Goal: Transaction & Acquisition: Download file/media

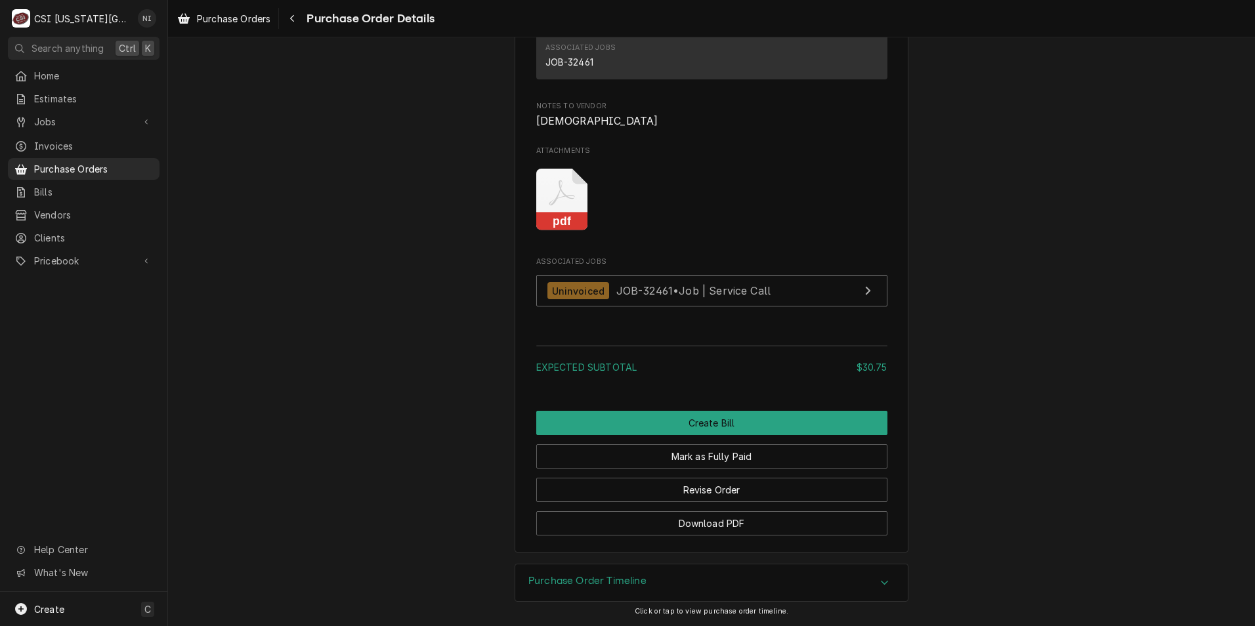
scroll to position [1181, 0]
click at [570, 213] on icon "Attachments" at bounding box center [562, 200] width 52 height 62
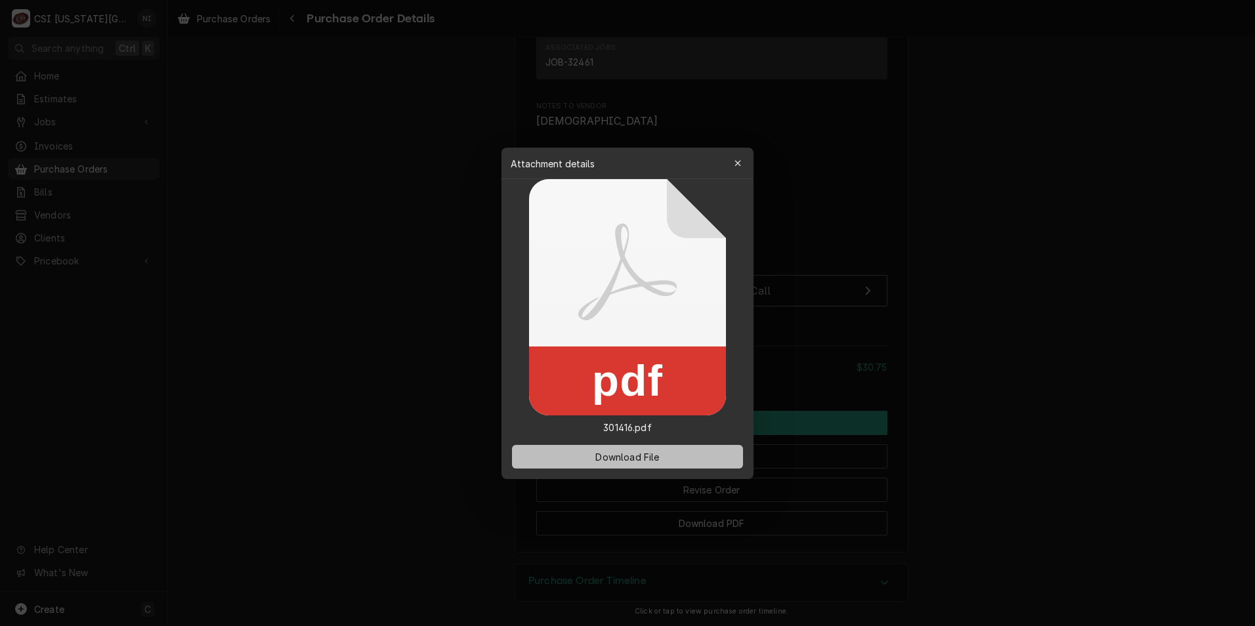
click at [572, 461] on span "Download File" at bounding box center [627, 456] width 69 height 14
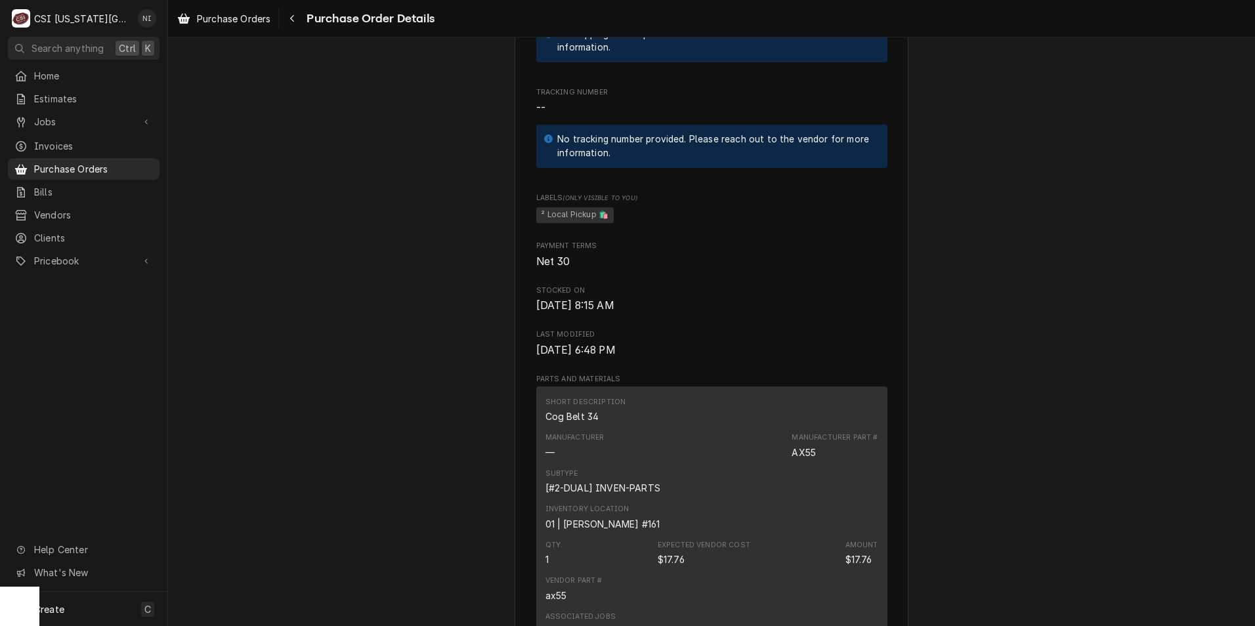
scroll to position [853, 0]
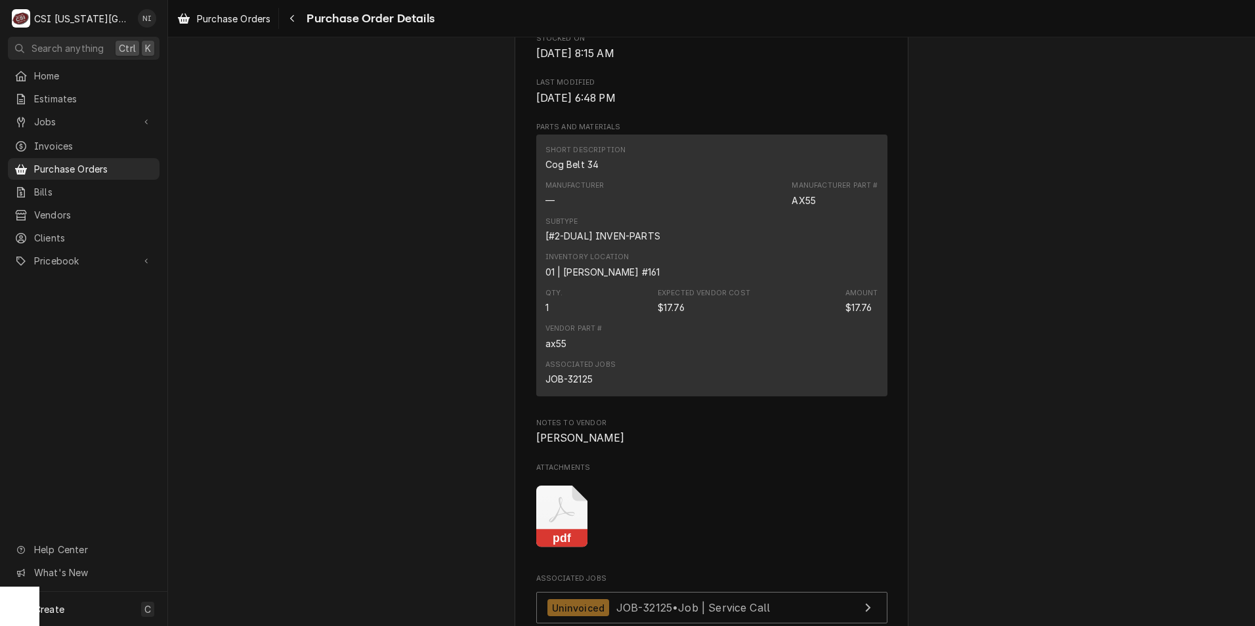
click at [570, 548] on icon "Attachments" at bounding box center [562, 517] width 52 height 62
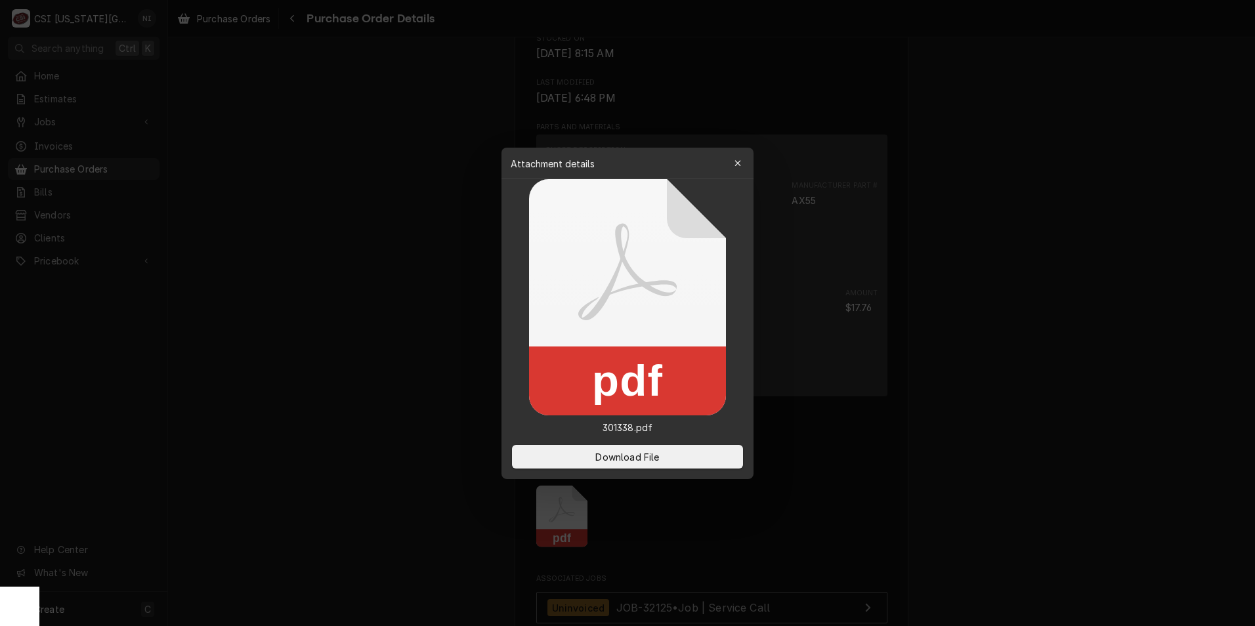
click at [704, 451] on button "Download File" at bounding box center [627, 457] width 231 height 24
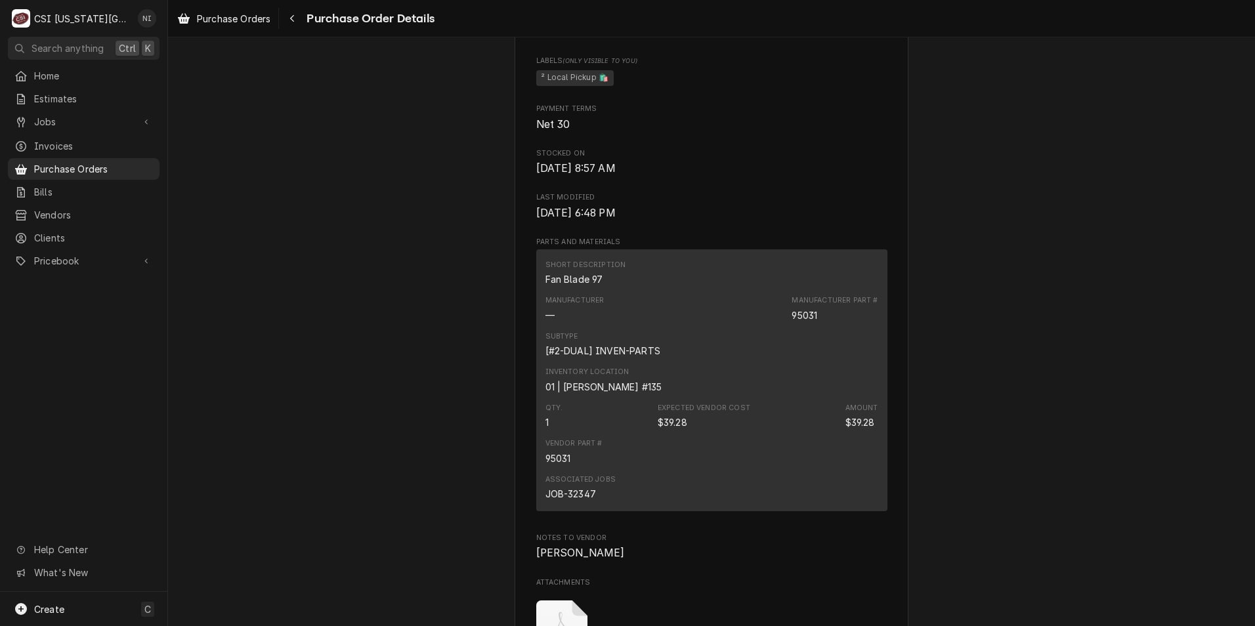
scroll to position [1050, 0]
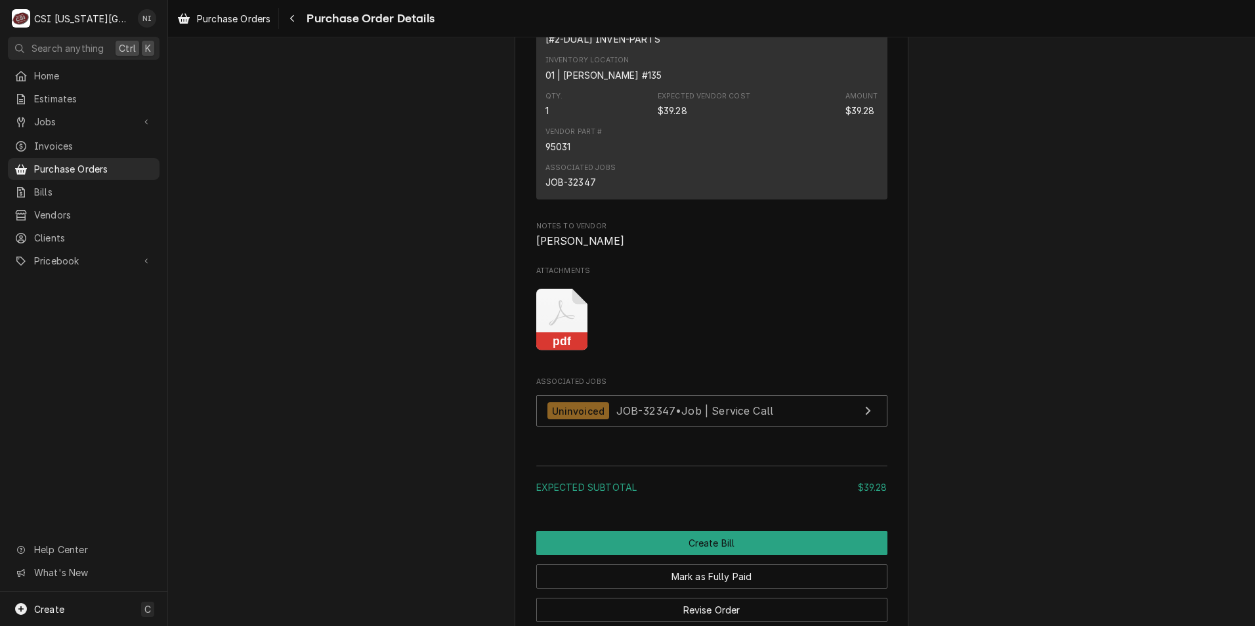
click at [578, 351] on icon "Attachments" at bounding box center [562, 320] width 52 height 62
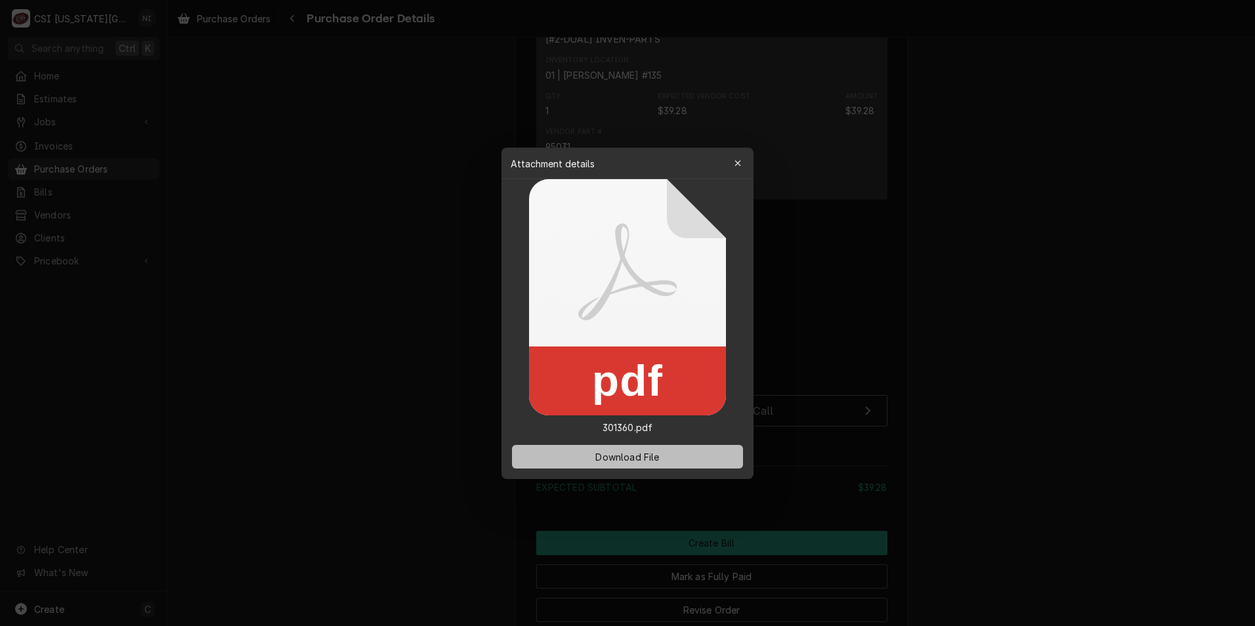
click at [619, 459] on span "Download File" at bounding box center [627, 456] width 69 height 14
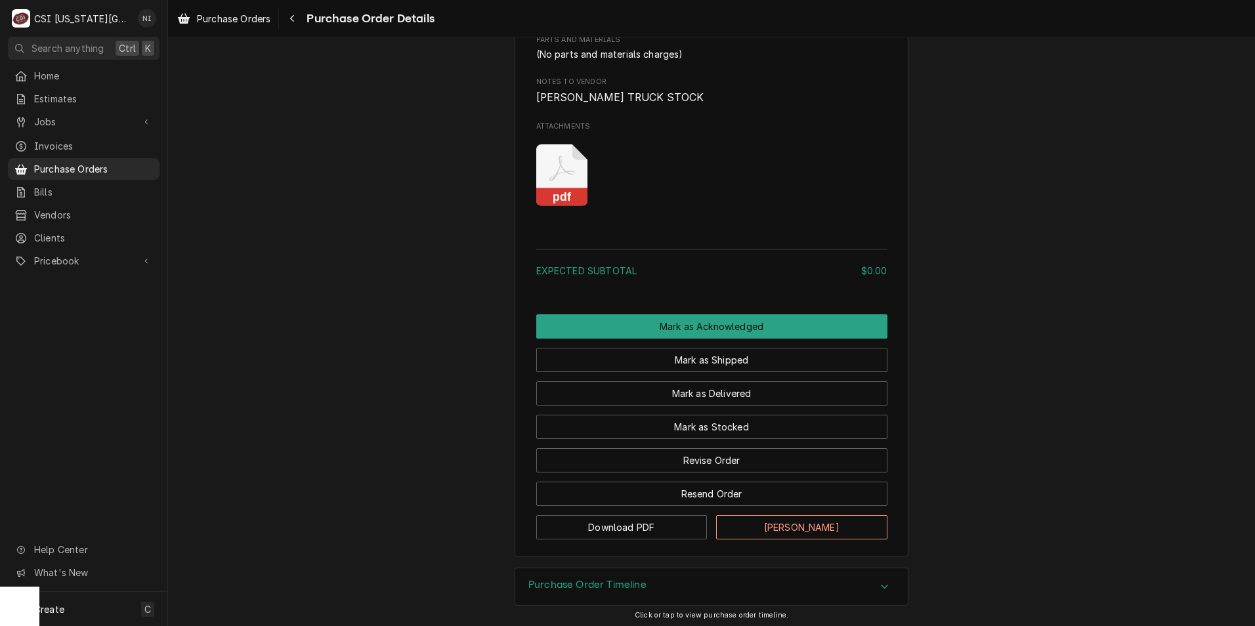
scroll to position [820, 0]
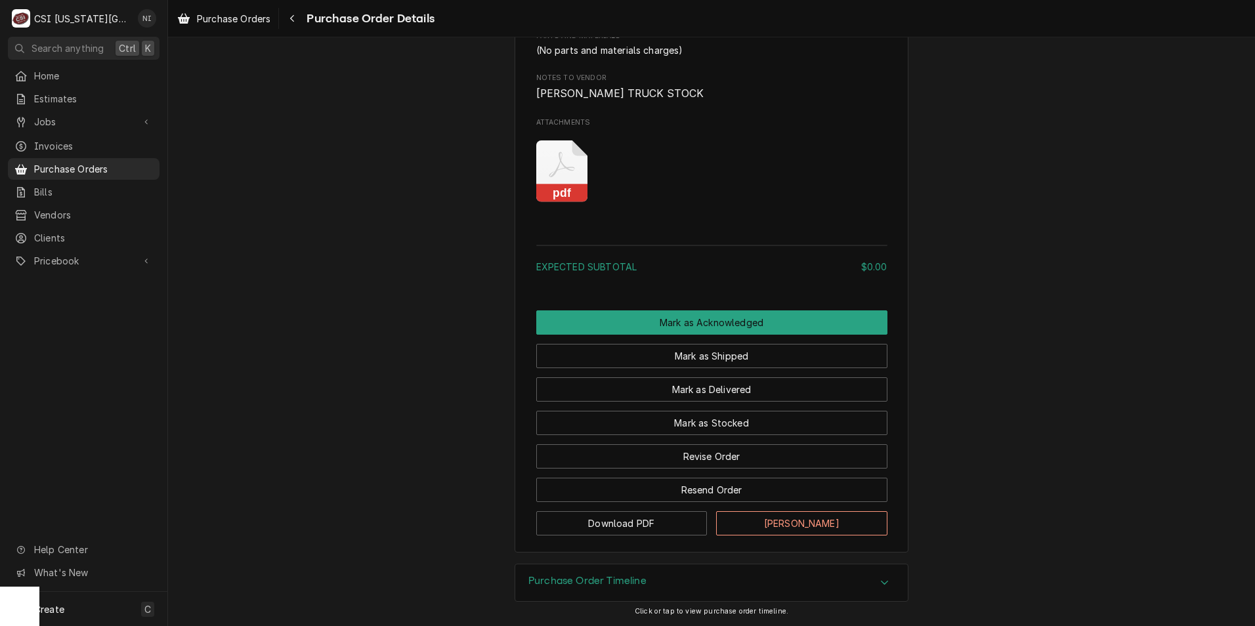
click at [554, 189] on rect "Attachments" at bounding box center [562, 193] width 52 height 18
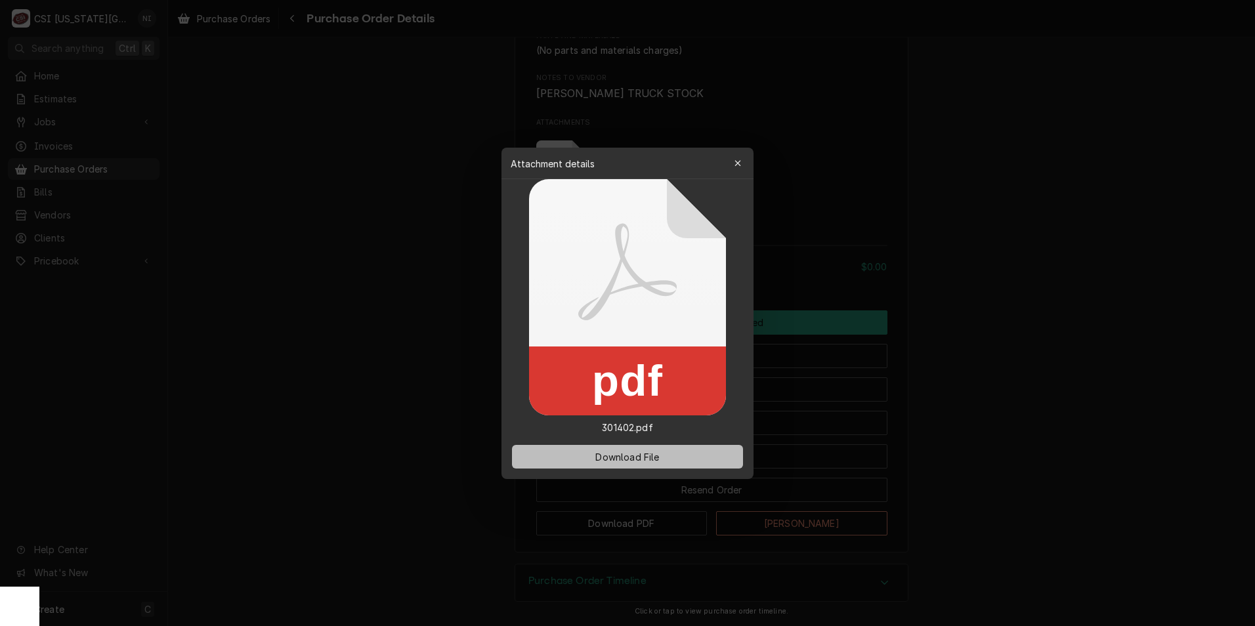
click at [642, 468] on button "Download File" at bounding box center [627, 457] width 231 height 24
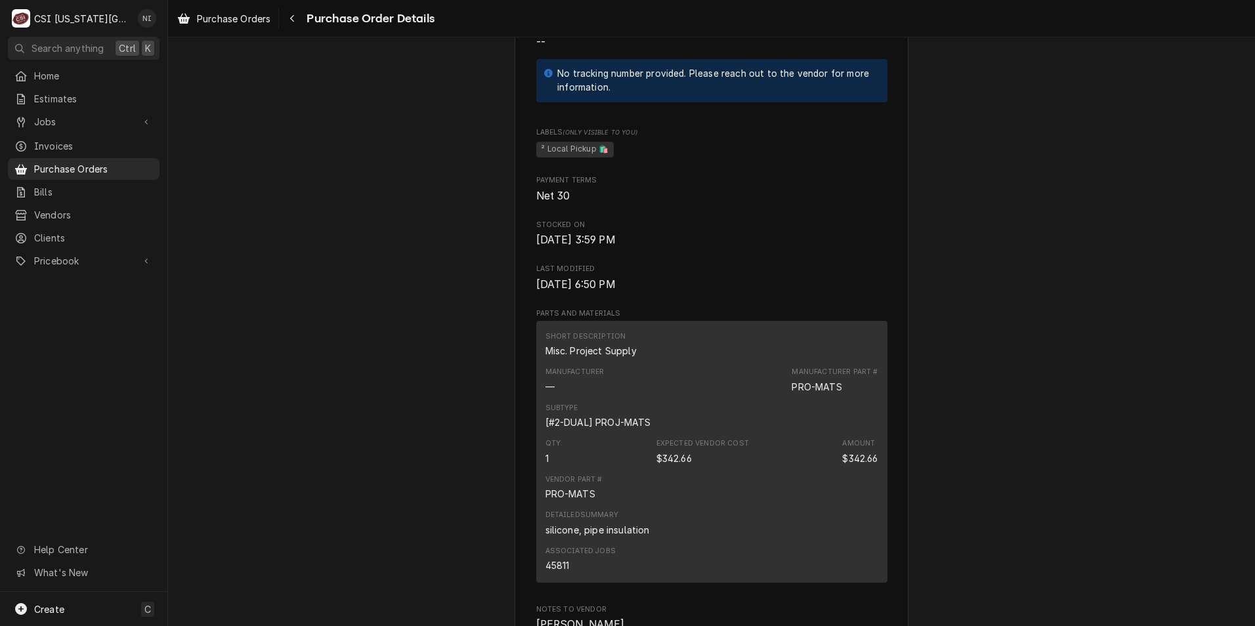
scroll to position [919, 0]
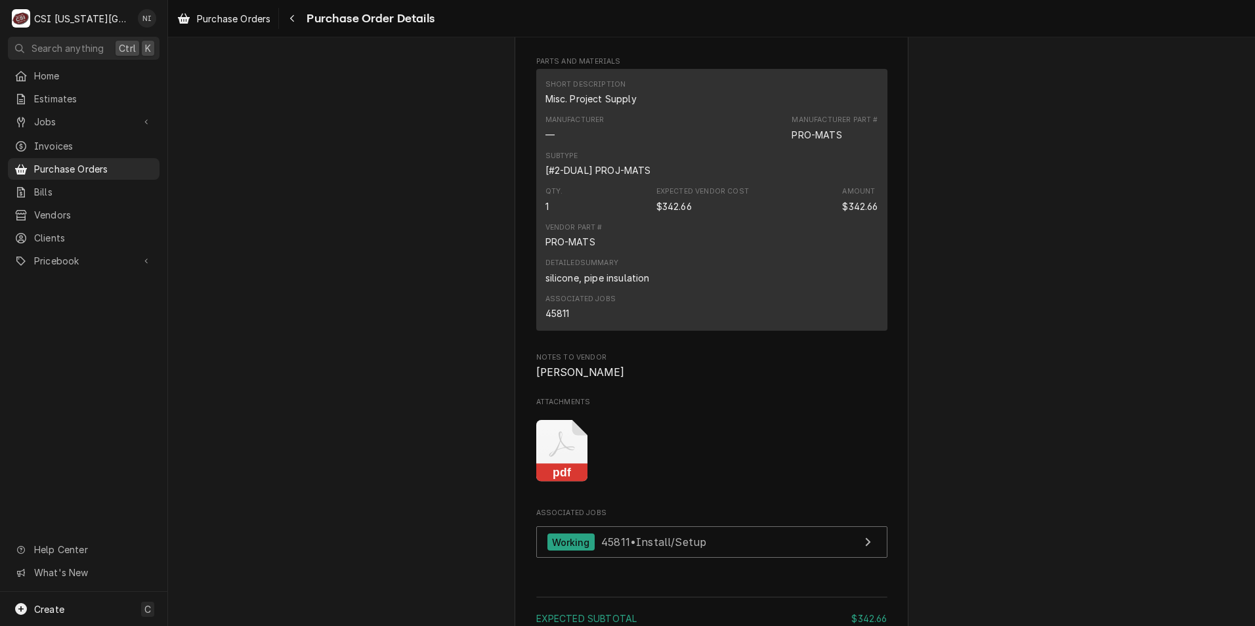
click at [564, 482] on icon "Attachments" at bounding box center [562, 451] width 52 height 62
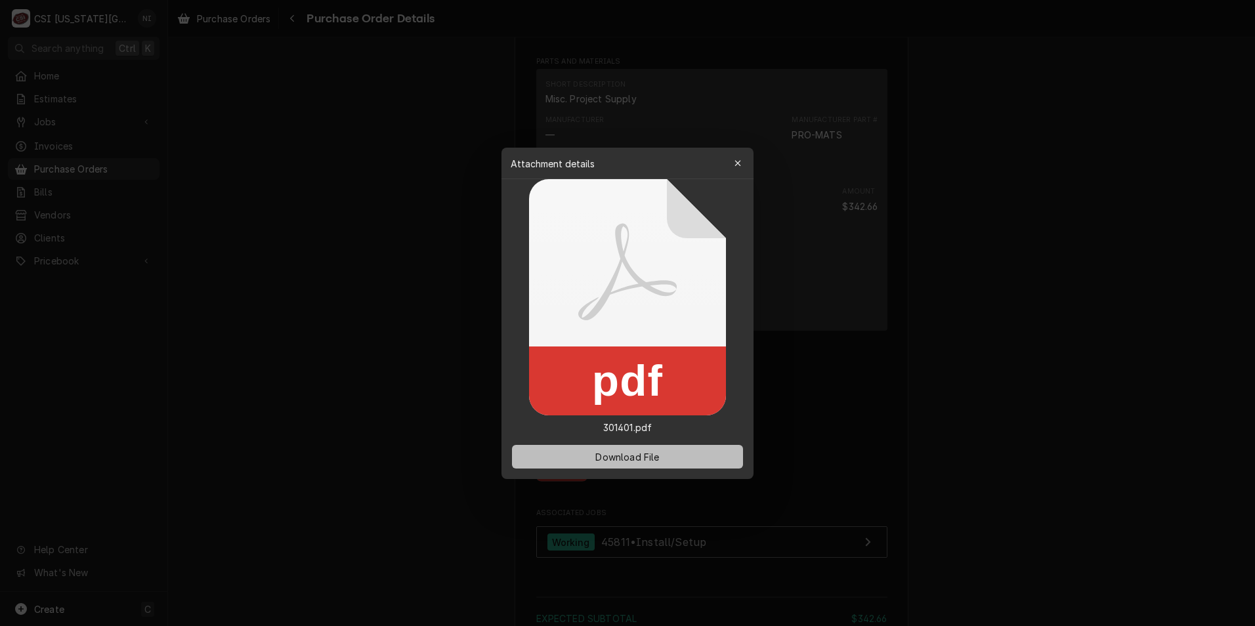
click at [623, 445] on div "Download File" at bounding box center [627, 456] width 252 height 45
click at [656, 467] on button "Download File" at bounding box center [627, 457] width 231 height 24
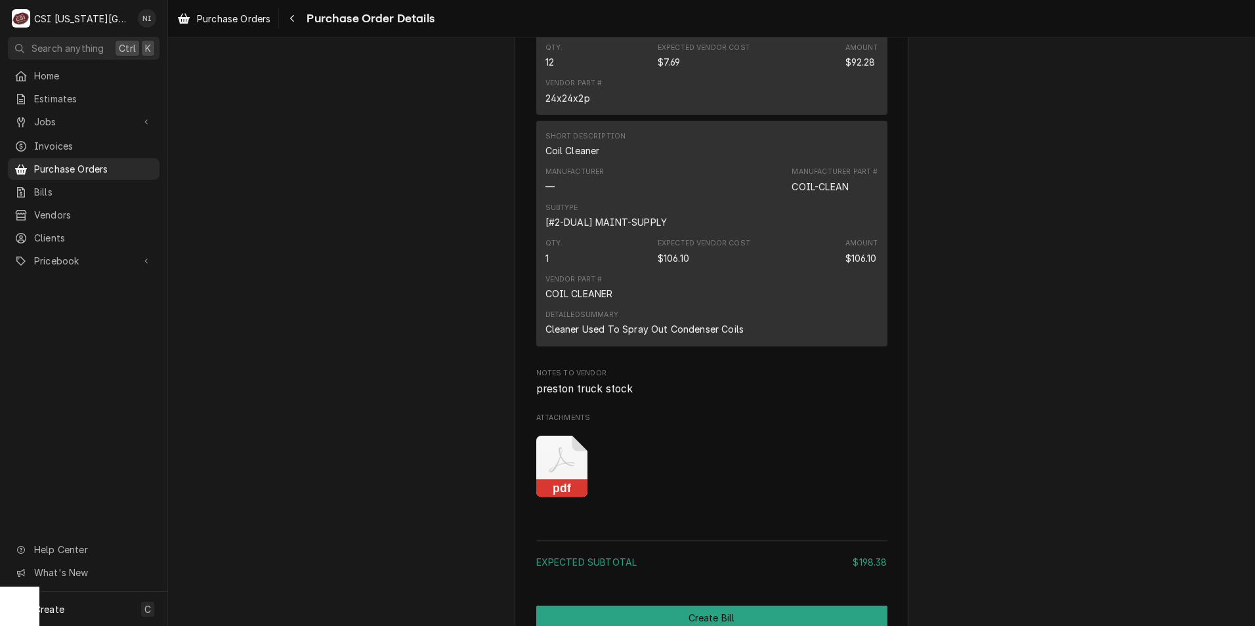
scroll to position [1312, 0]
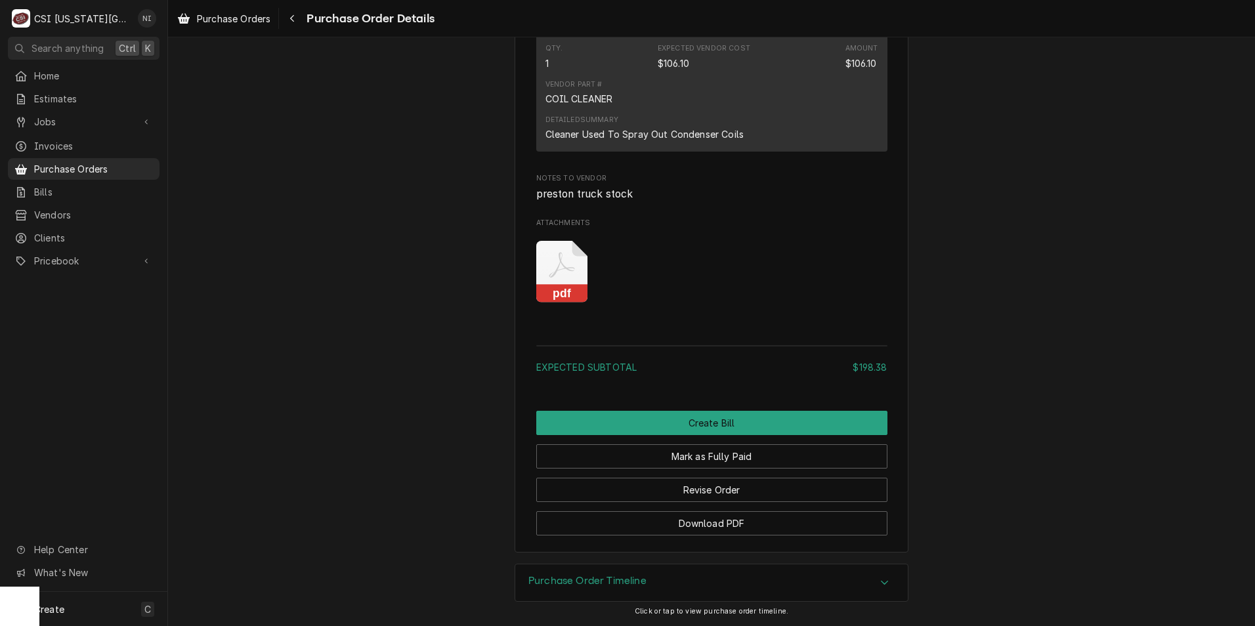
click at [566, 299] on icon "Attachments" at bounding box center [562, 272] width 52 height 62
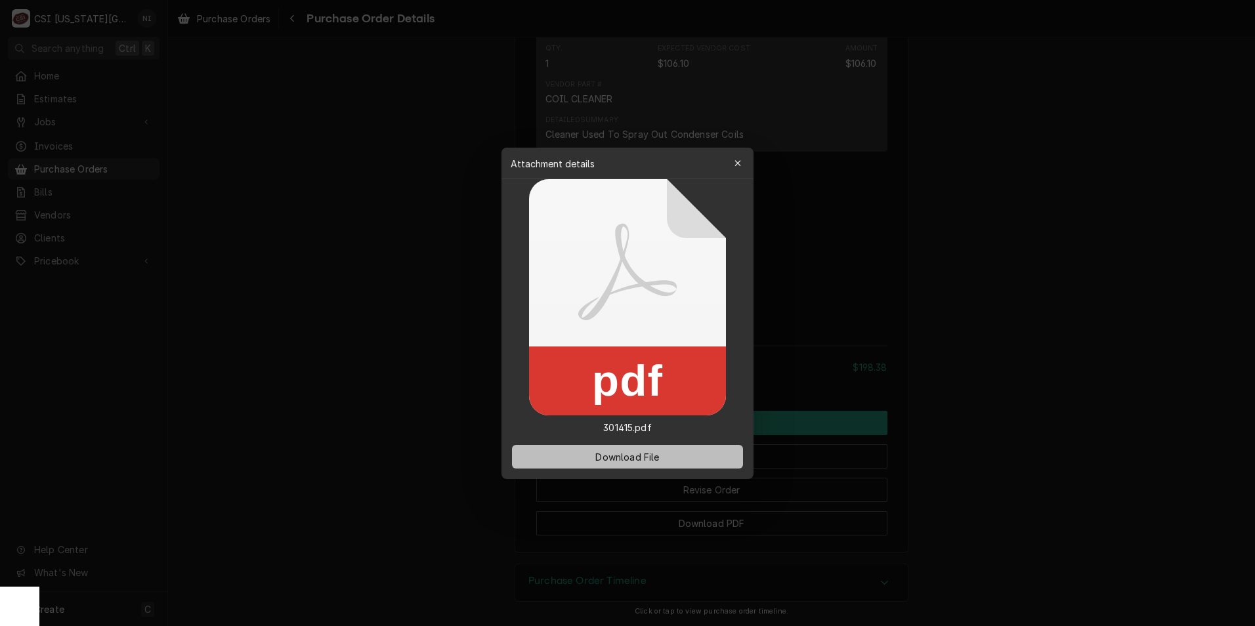
click at [661, 449] on button "Download File" at bounding box center [627, 457] width 231 height 24
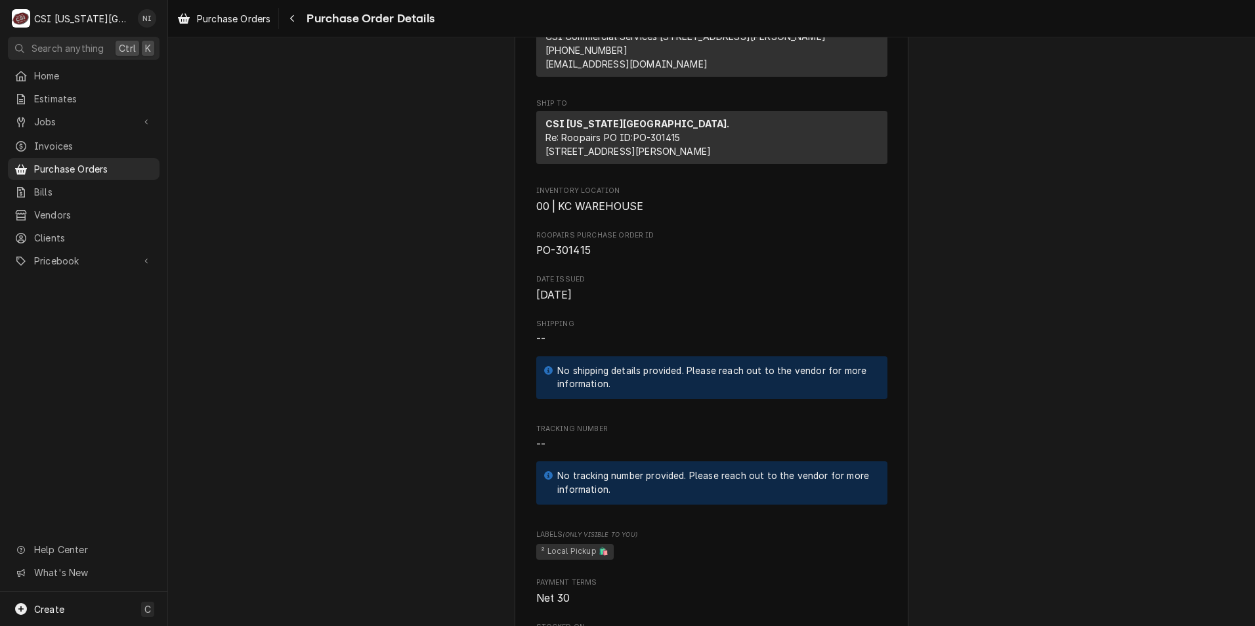
scroll to position [459, 0]
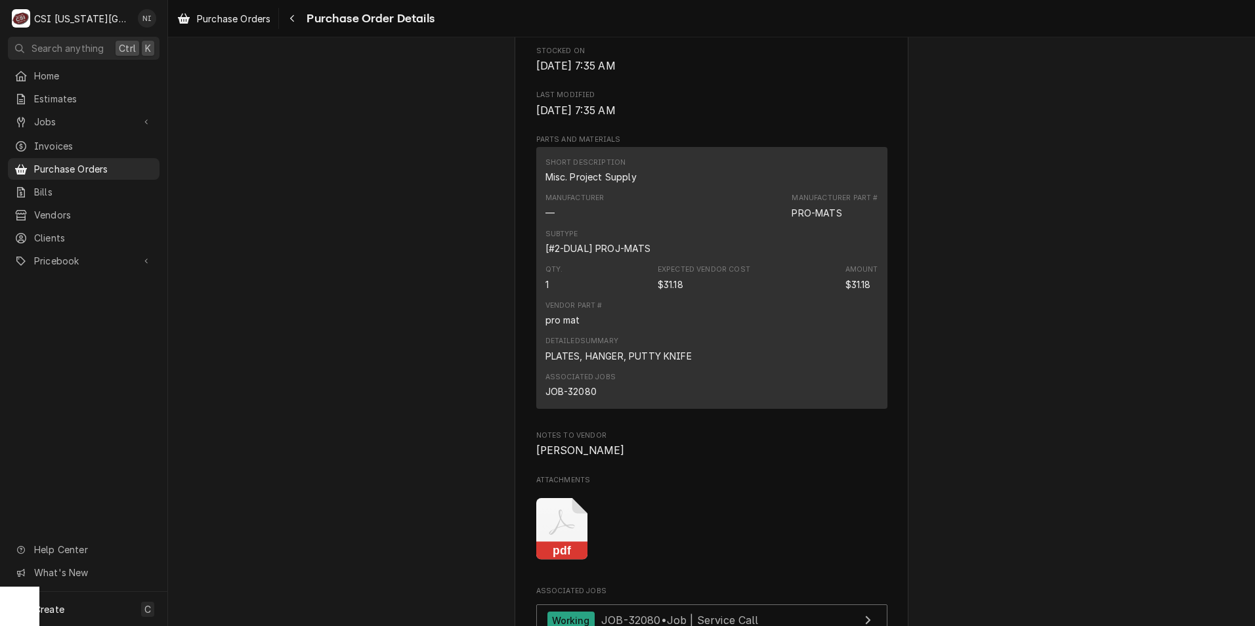
scroll to position [984, 0]
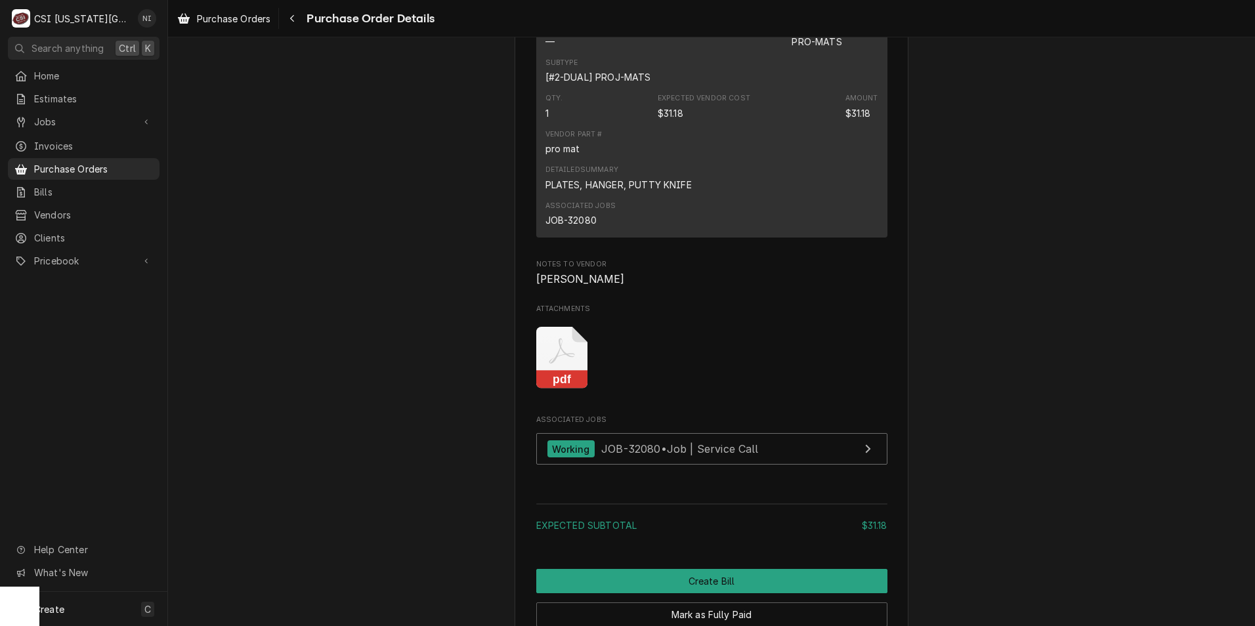
click at [560, 364] on icon "Attachments" at bounding box center [562, 351] width 26 height 26
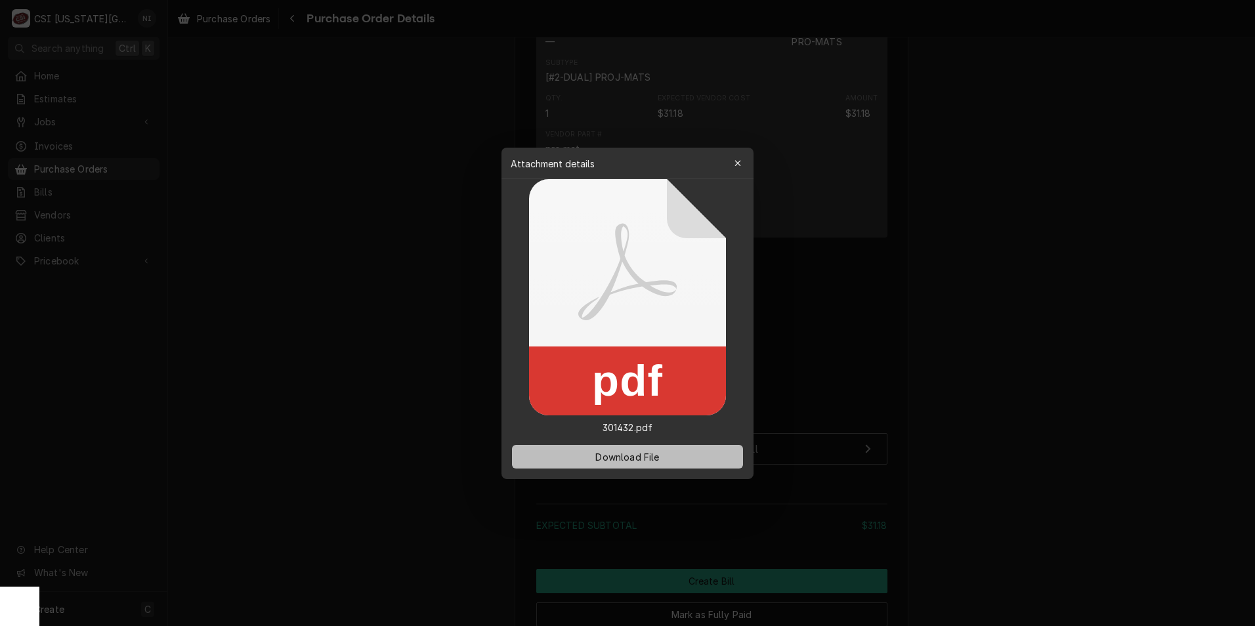
click at [625, 453] on span "Download File" at bounding box center [627, 456] width 69 height 14
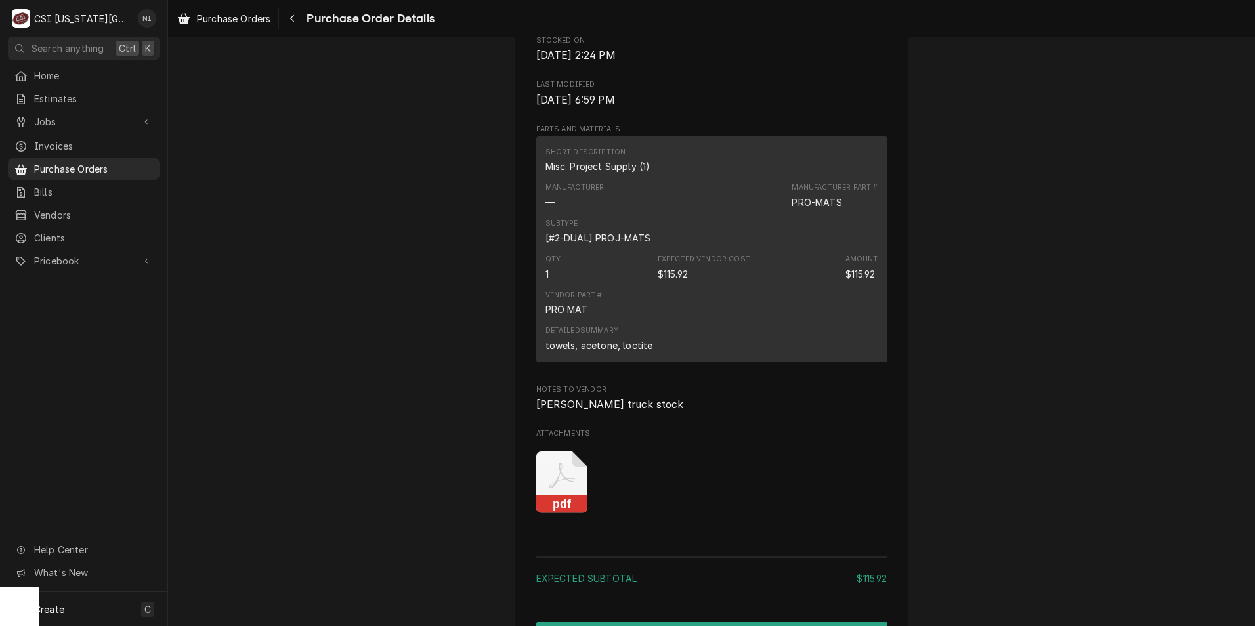
scroll to position [919, 0]
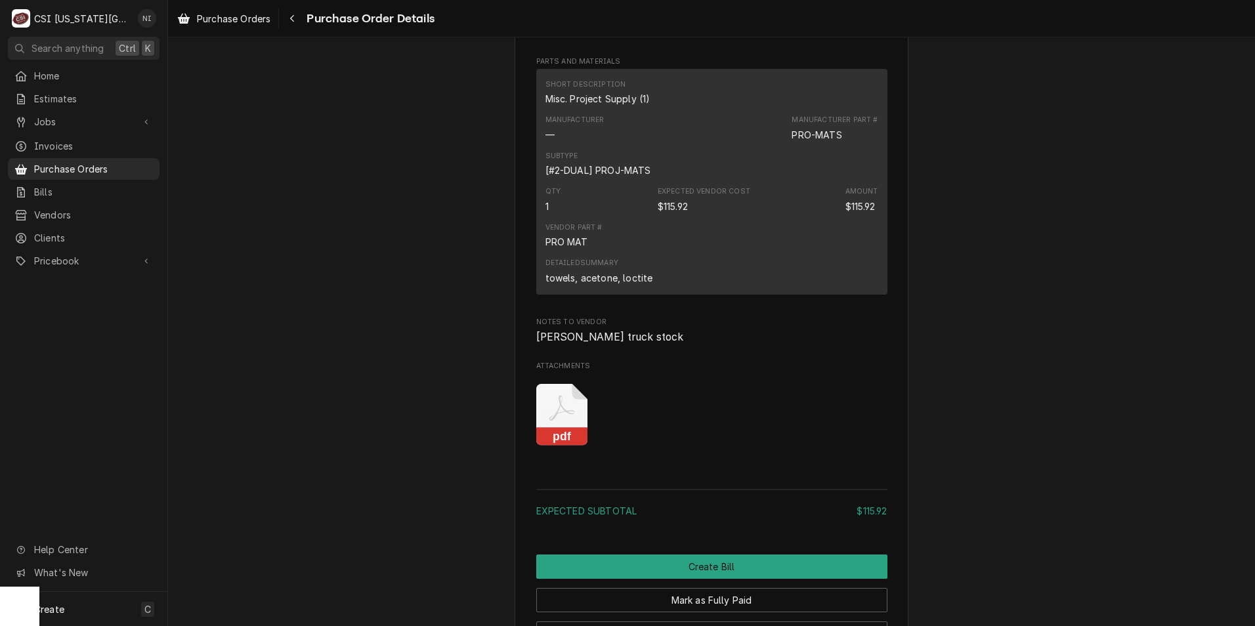
click at [564, 421] on icon "Attachments" at bounding box center [562, 409] width 26 height 26
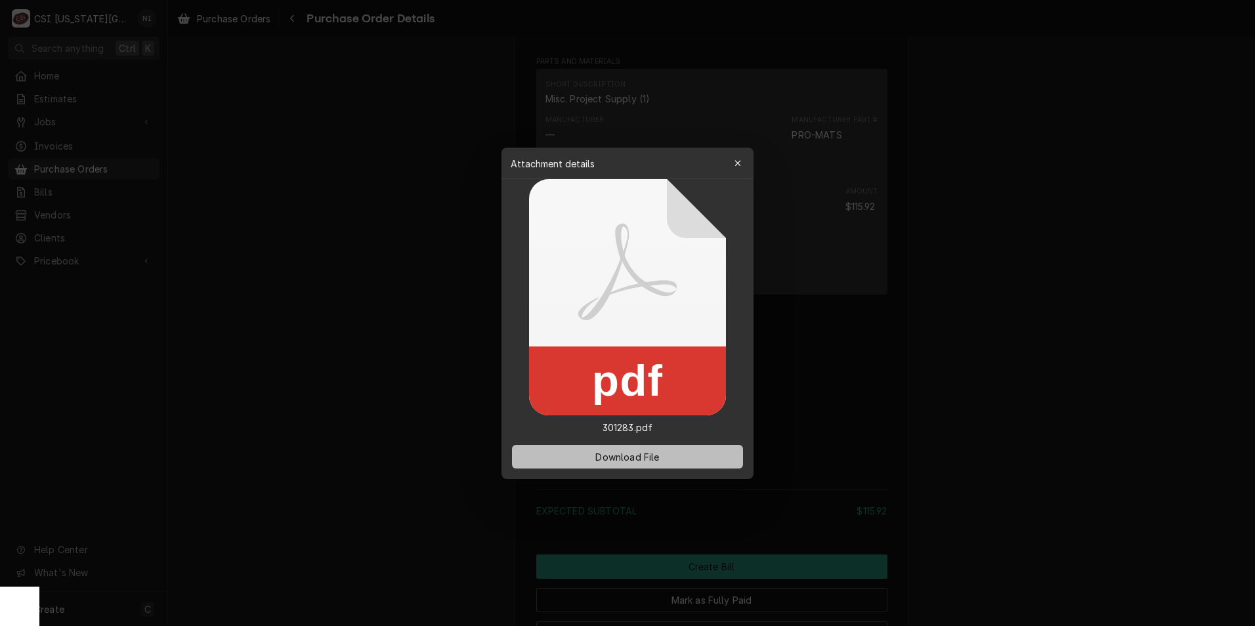
click at [615, 453] on span "Download File" at bounding box center [627, 456] width 69 height 14
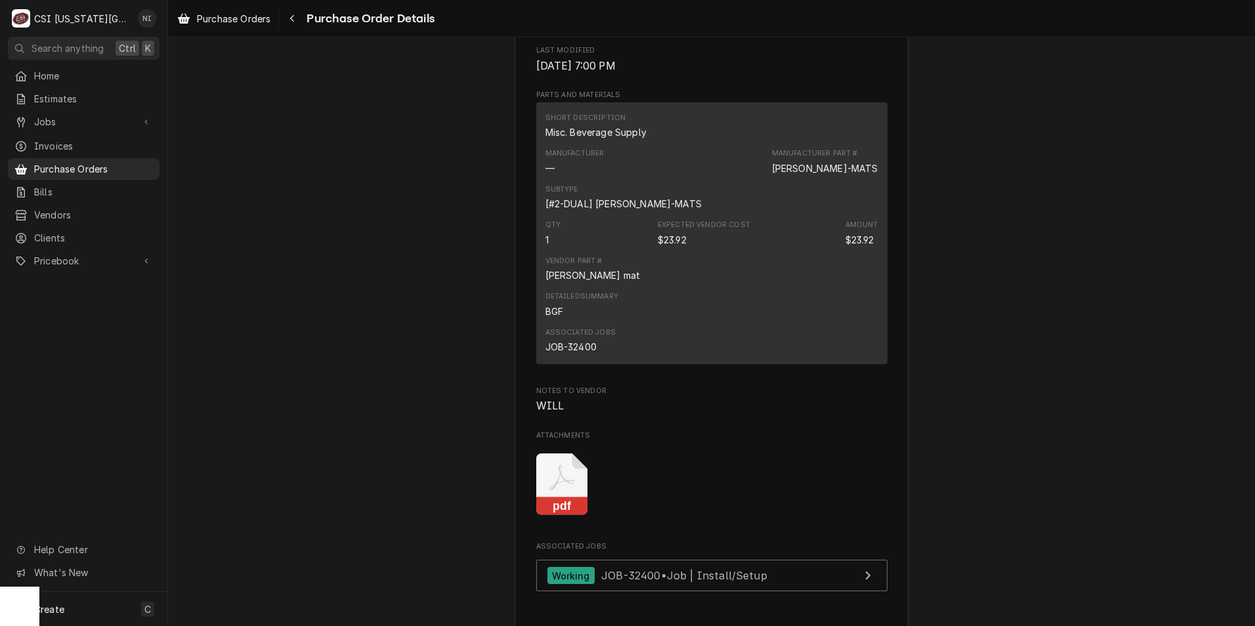
scroll to position [853, 0]
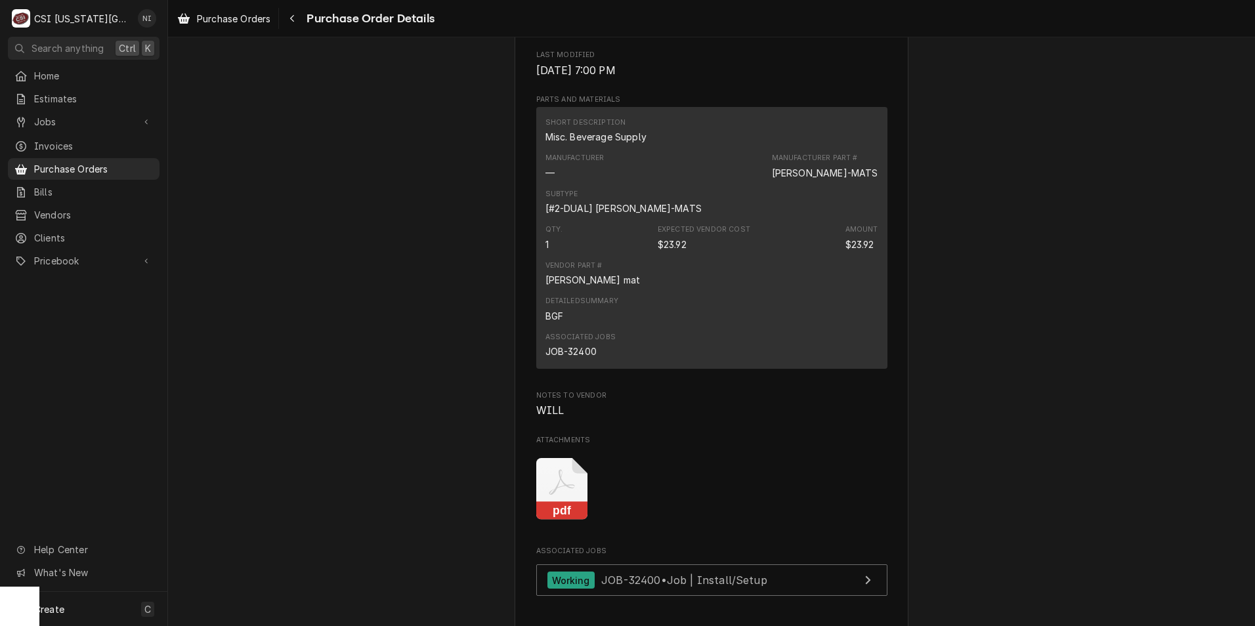
click at [575, 520] on icon "Attachments" at bounding box center [562, 489] width 52 height 62
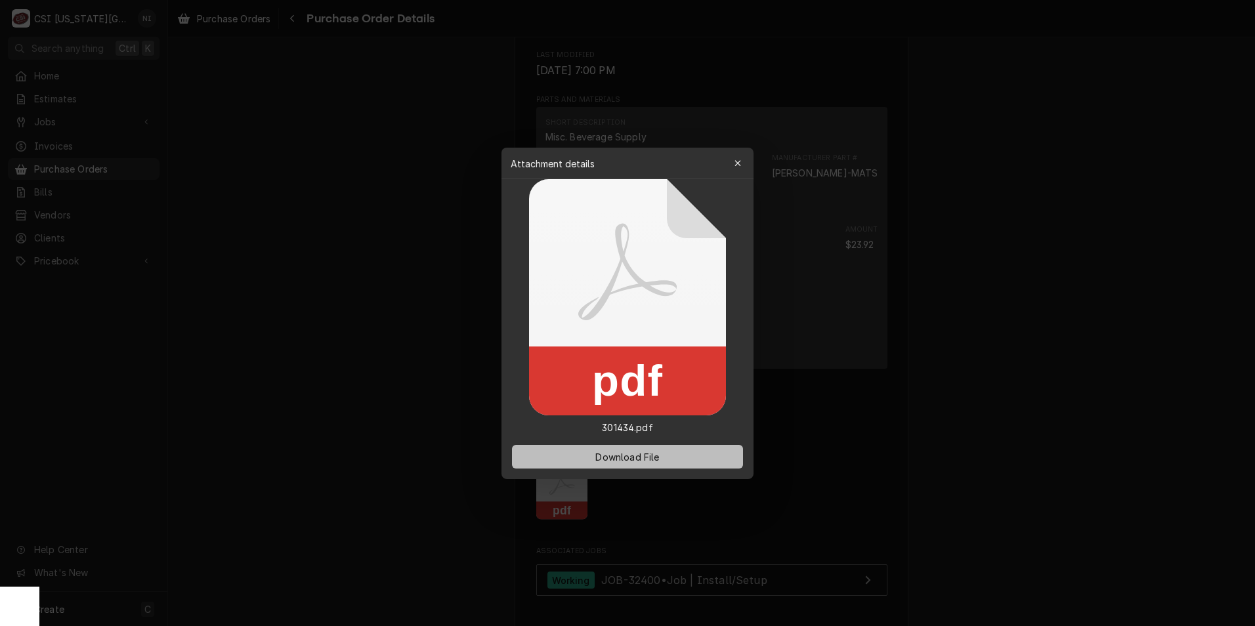
click at [630, 459] on span "Download File" at bounding box center [627, 456] width 69 height 14
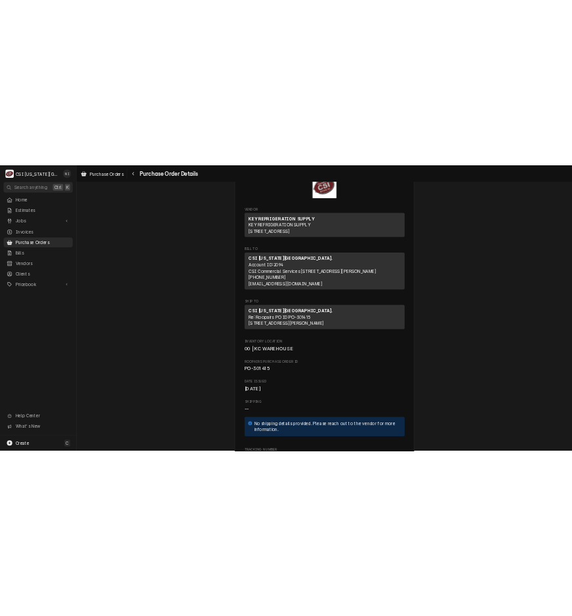
scroll to position [197, 0]
